Goal: Task Accomplishment & Management: Manage account settings

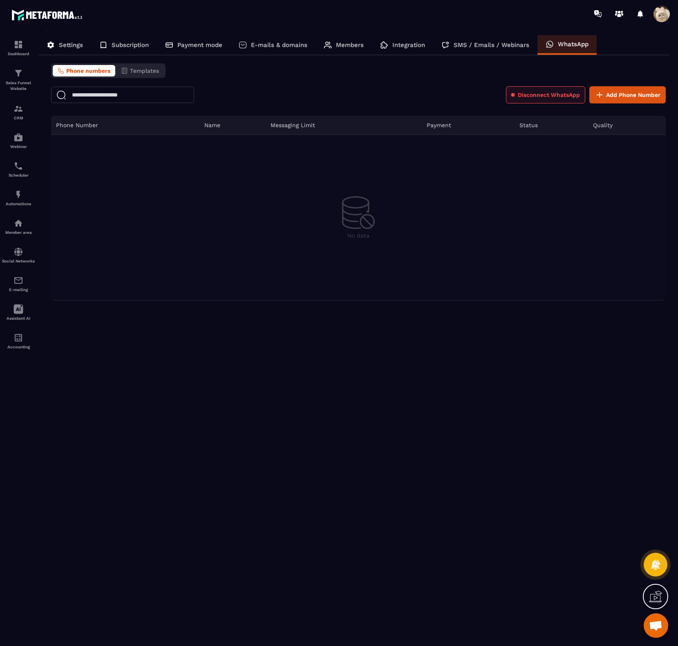
click at [534, 95] on span "Disconnect WhatsApp" at bounding box center [549, 95] width 62 height 8
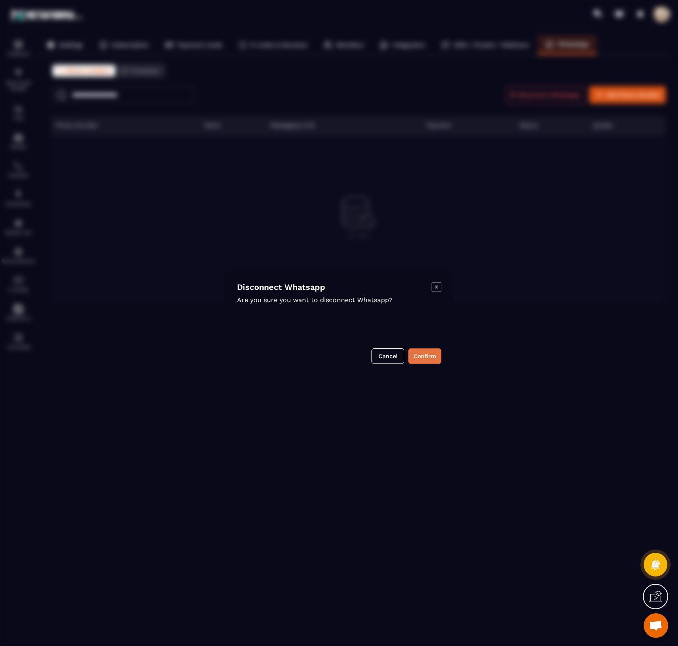
click at [434, 353] on button "Confirm" at bounding box center [424, 356] width 33 height 16
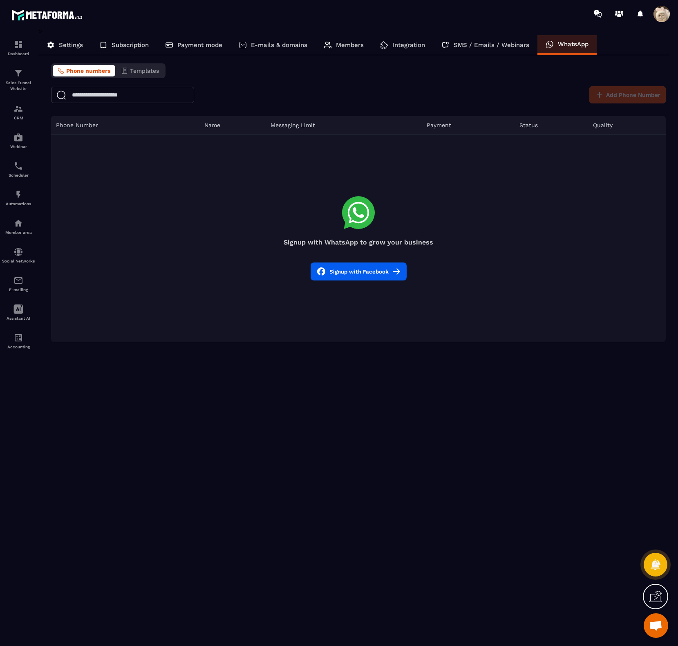
click at [366, 270] on button "Signup with Facebook" at bounding box center [359, 272] width 96 height 18
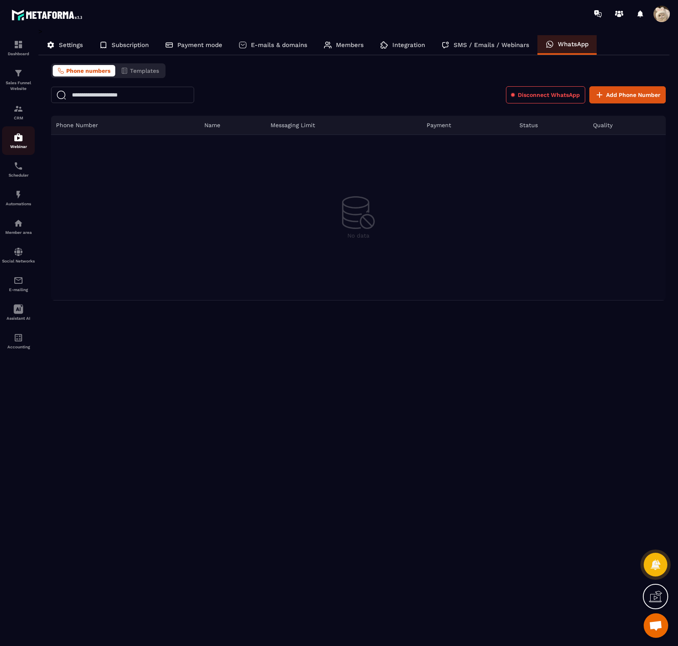
click at [17, 146] on p "Webinar" at bounding box center [18, 146] width 33 height 4
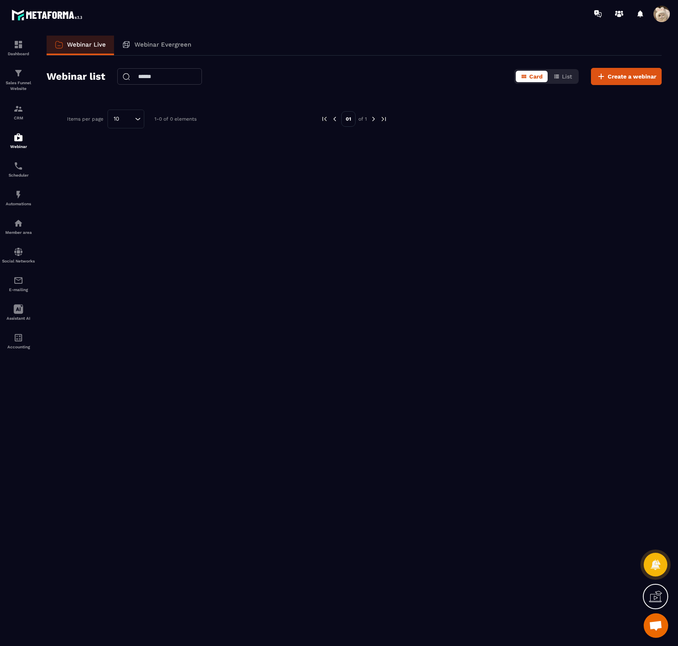
click at [469, 191] on div "Webinar Live Webinar Evergreen Webinar list Card List Create a webinar Items pe…" at bounding box center [354, 339] width 632 height 607
click at [658, 17] on span at bounding box center [662, 14] width 16 height 16
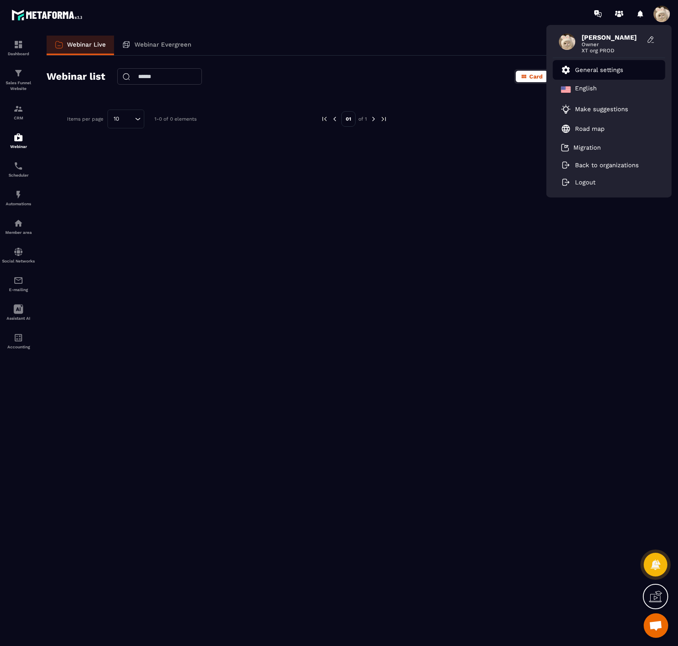
click at [618, 65] on link "General settings" at bounding box center [592, 70] width 62 height 10
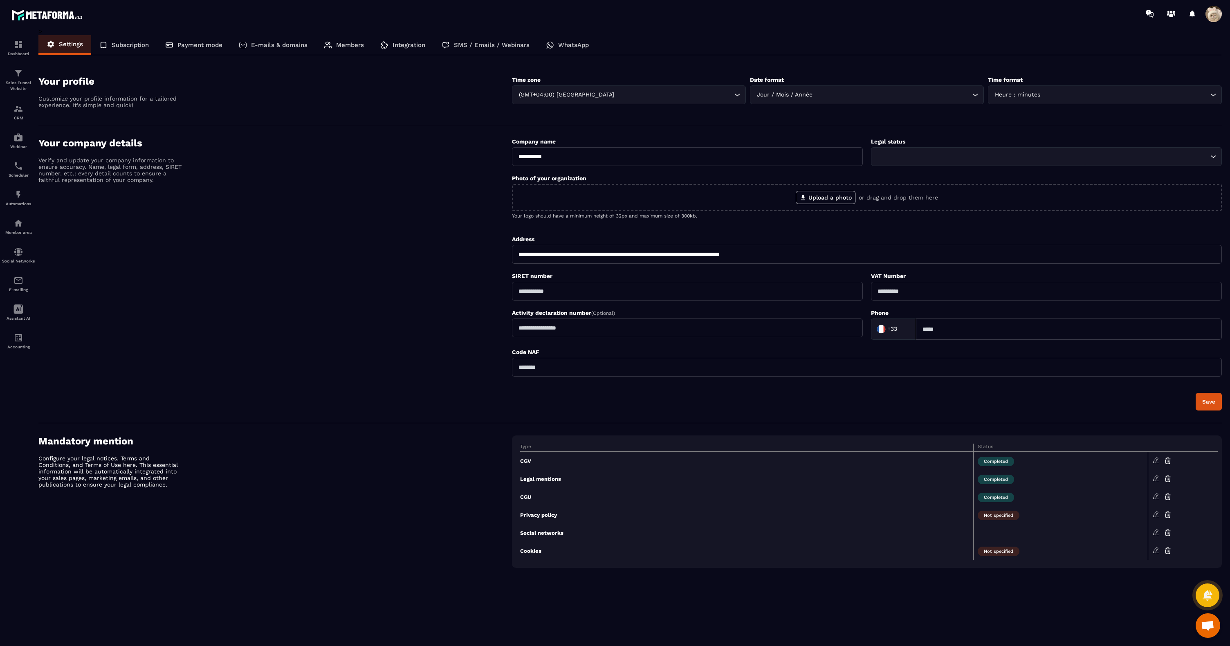
click at [554, 40] on div "WhatsApp" at bounding box center [567, 45] width 59 height 20
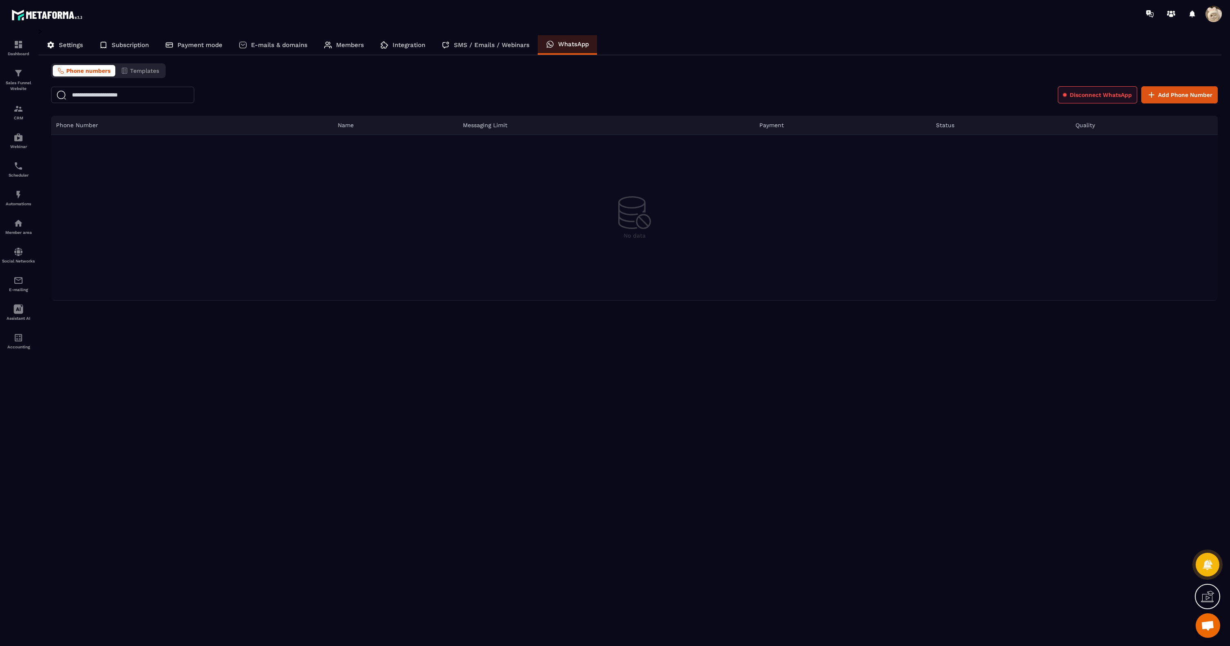
click at [678, 99] on span "Disconnect WhatsApp" at bounding box center [1101, 95] width 62 height 8
click at [678, 361] on button "Confirm" at bounding box center [700, 356] width 33 height 16
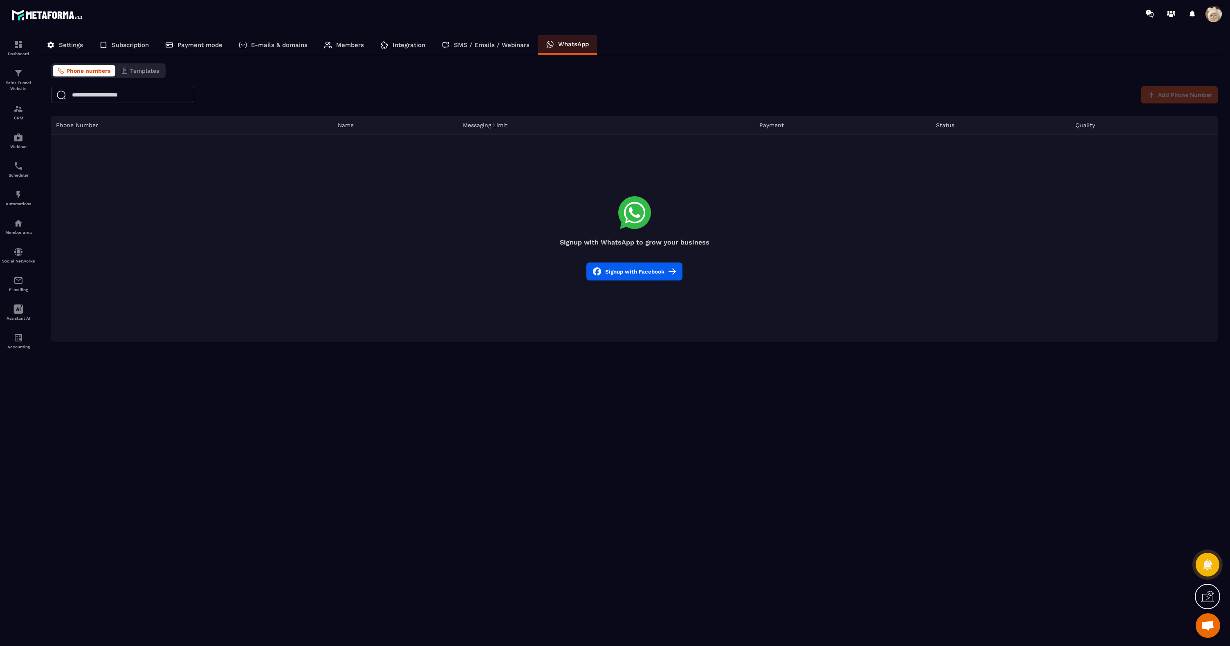
click at [524, 200] on div "Signup with WhatsApp to grow your business" at bounding box center [634, 221] width 1167 height 50
click at [667, 271] on button "Signup with Facebook" at bounding box center [634, 272] width 96 height 18
